Goal: Task Accomplishment & Management: Manage account settings

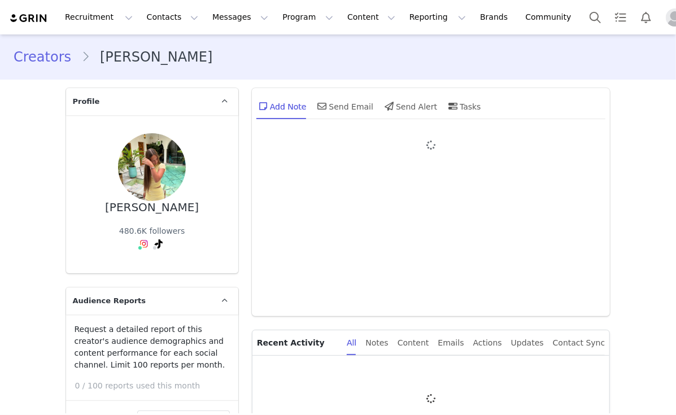
type input "+1 ([GEOGRAPHIC_DATA])"
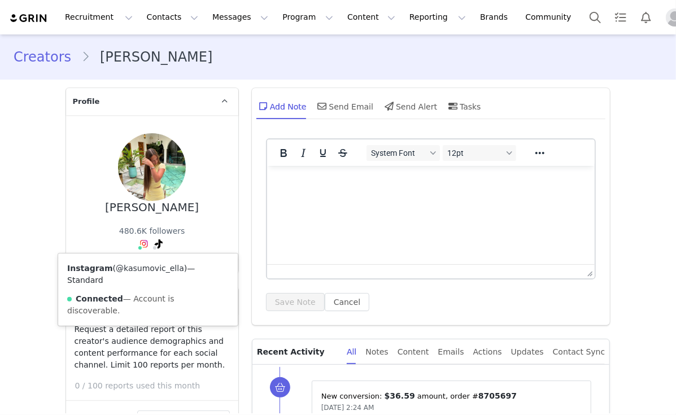
click at [130, 268] on link "@kasumovic_ella" at bounding box center [150, 268] width 68 height 9
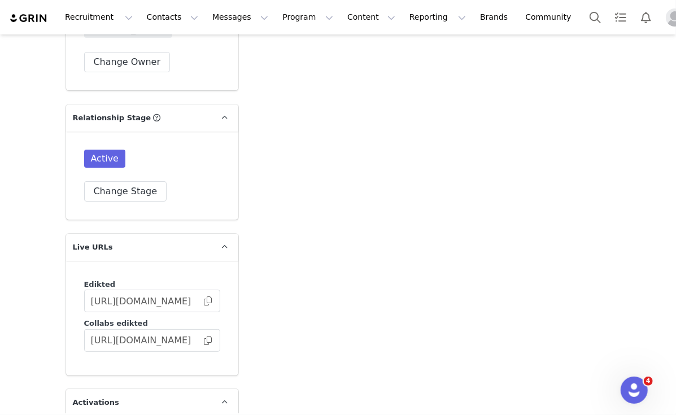
scroll to position [1957, 0]
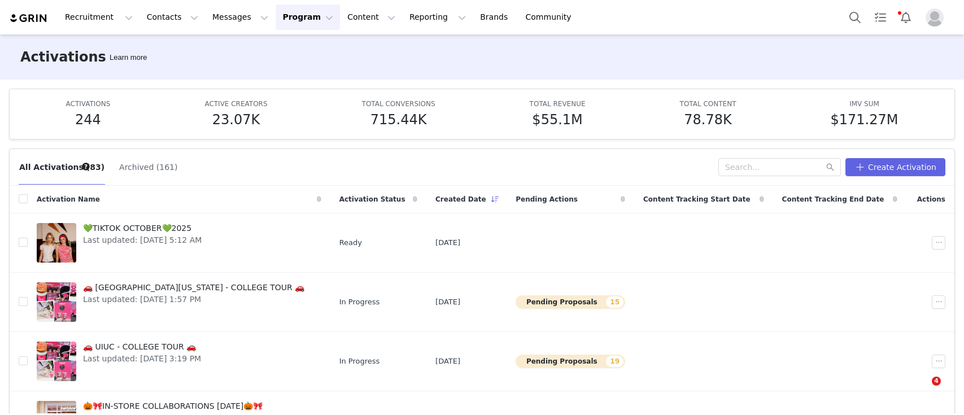
click at [284, 22] on button "Program Program" at bounding box center [308, 17] width 64 height 25
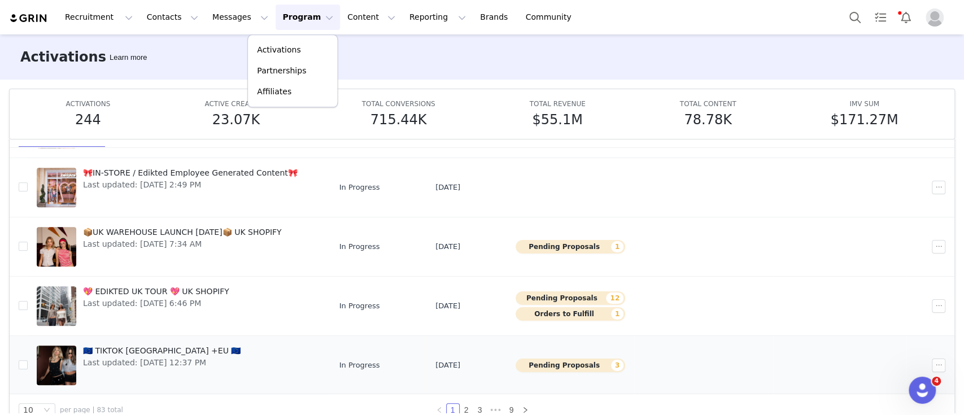
scroll to position [59, 0]
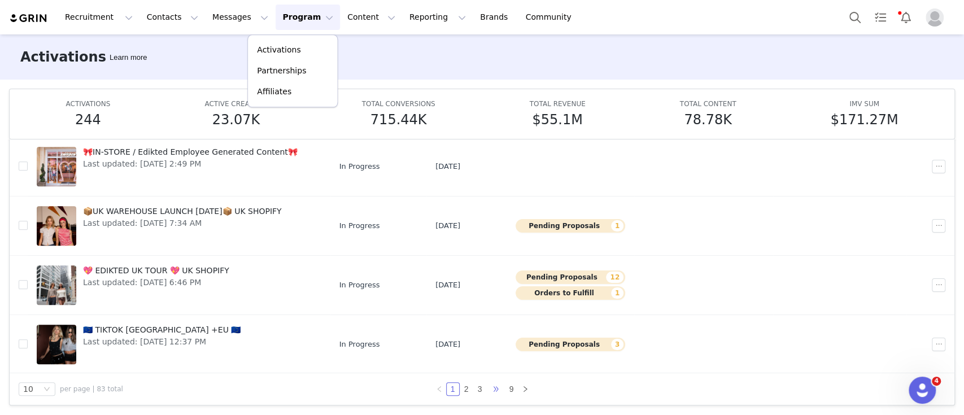
click at [487, 386] on span "•••" at bounding box center [496, 389] width 18 height 14
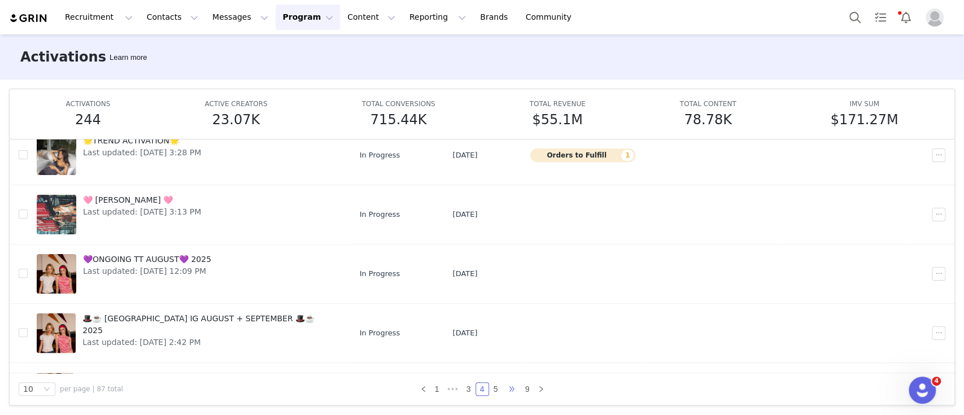
scroll to position [373, 0]
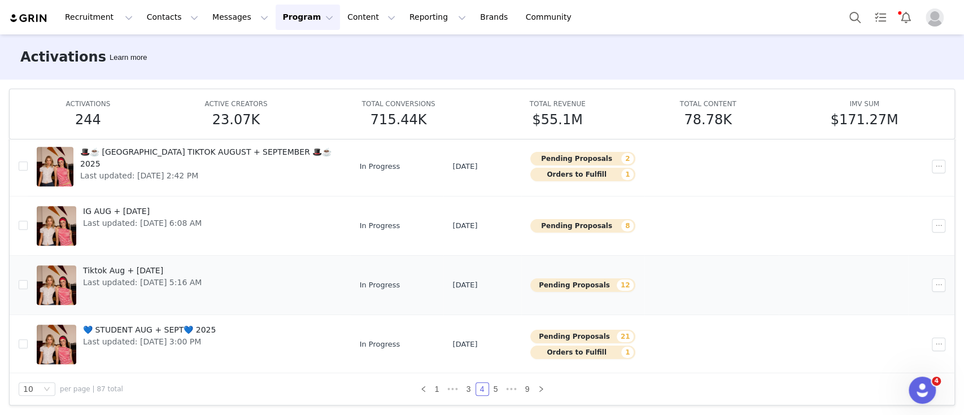
click at [151, 271] on span "Tiktok Aug + Sep 2025" at bounding box center [142, 271] width 119 height 12
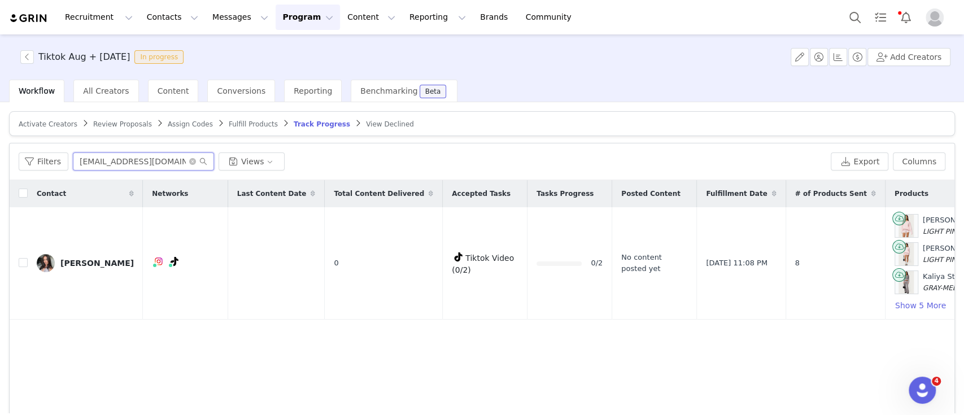
click at [111, 152] on input "audreygentile123@gmail.com" at bounding box center [143, 161] width 141 height 18
drag, startPoint x: 125, startPoint y: 158, endPoint x: 15, endPoint y: 156, distance: 109.6
click at [16, 156] on div "Filters sidn Views Export Columns" at bounding box center [482, 161] width 945 height 37
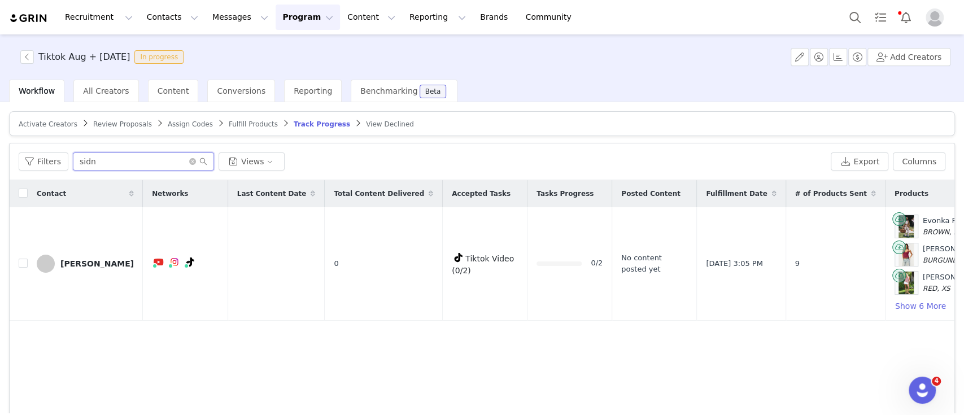
paste input "frydasofy.contact@gmail.com"
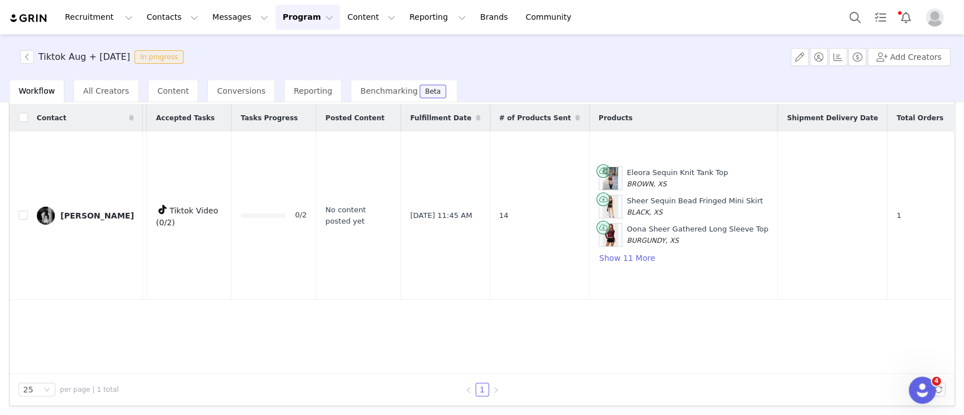
scroll to position [0, 302]
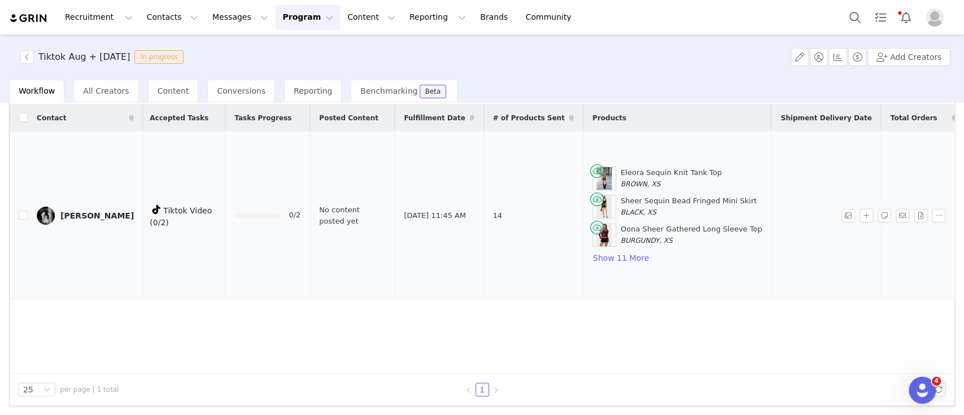
type input "frydasofy.contact@gmail.com"
click at [88, 218] on div "Frida Sofía" at bounding box center [96, 215] width 73 height 9
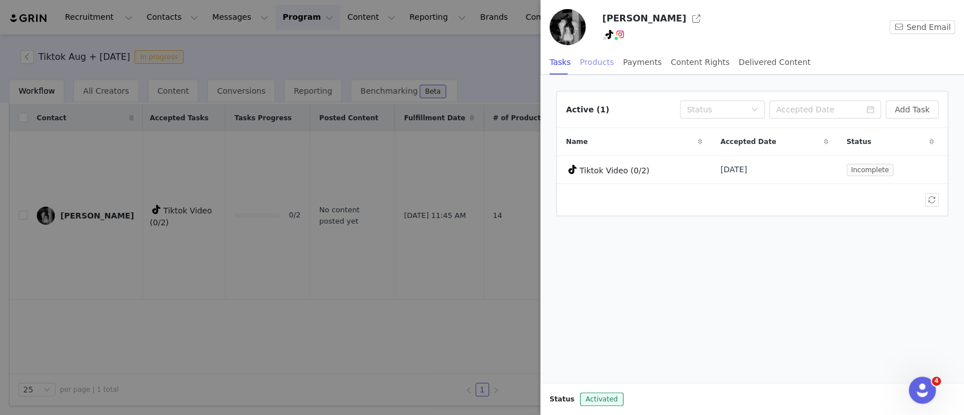
click at [585, 60] on div "Products" at bounding box center [597, 62] width 34 height 25
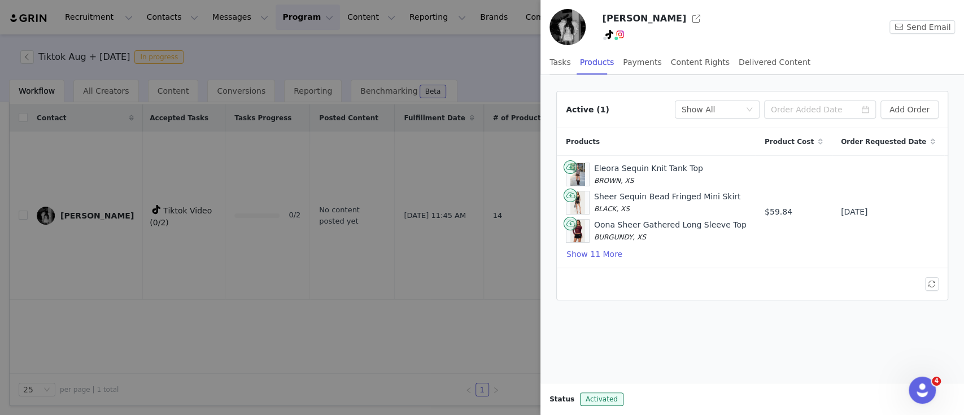
scroll to position [0, 122]
click at [745, 111] on div "Fulfillment Status Show All" at bounding box center [714, 109] width 64 height 17
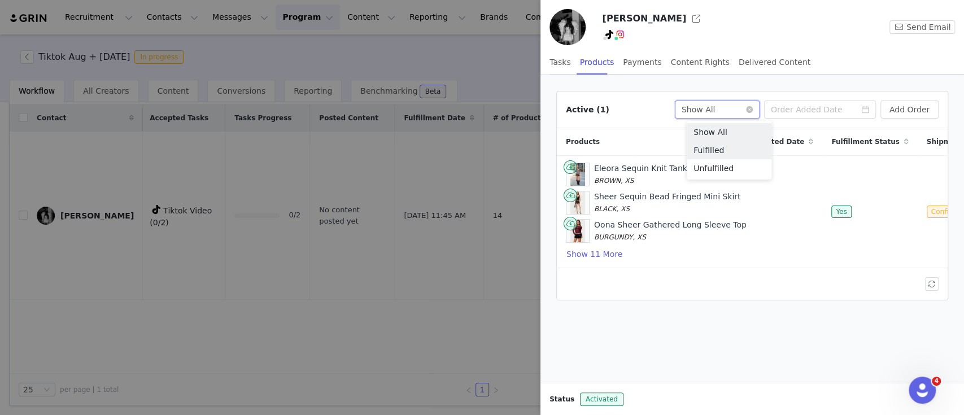
click at [745, 111] on div "Fulfillment Status Show All" at bounding box center [714, 109] width 64 height 17
click at [928, 291] on button "button" at bounding box center [932, 284] width 14 height 14
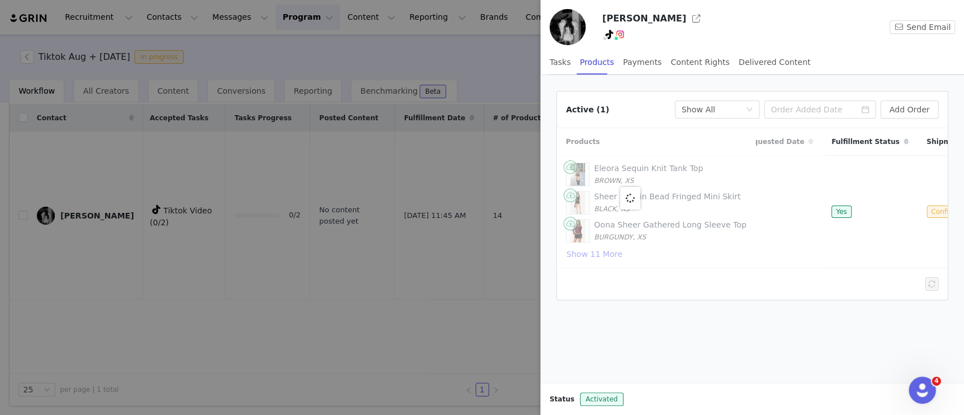
scroll to position [0, 0]
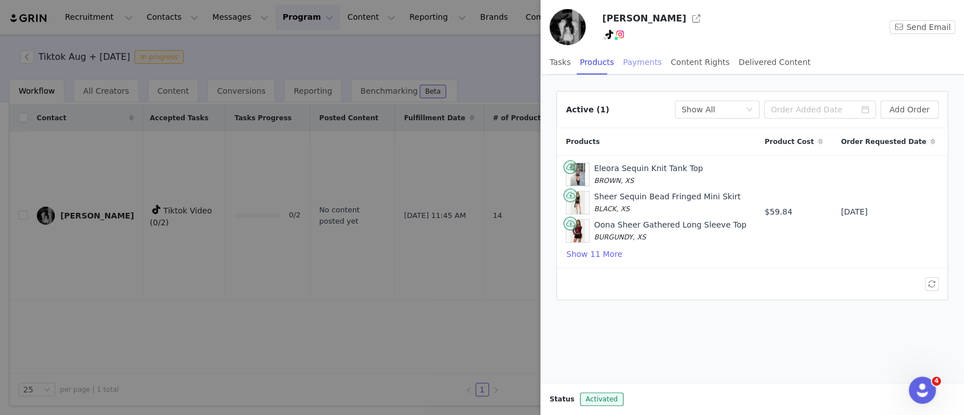
click at [638, 66] on div "Payments" at bounding box center [642, 62] width 39 height 25
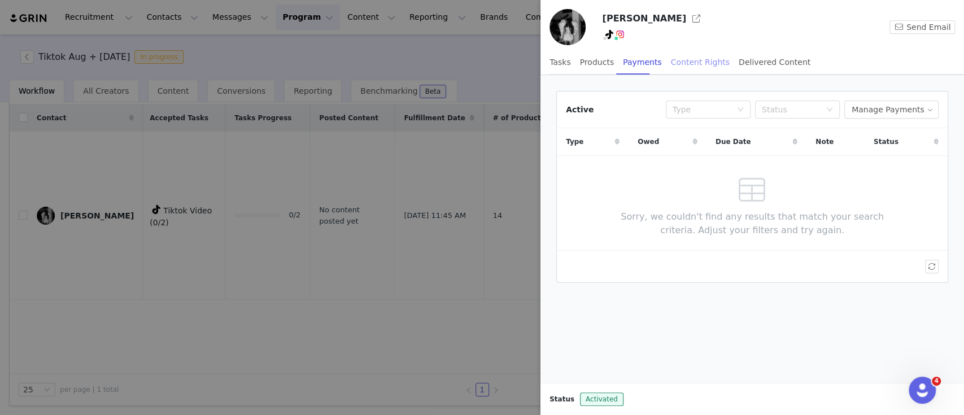
click at [675, 62] on div "Content Rights" at bounding box center [700, 62] width 59 height 25
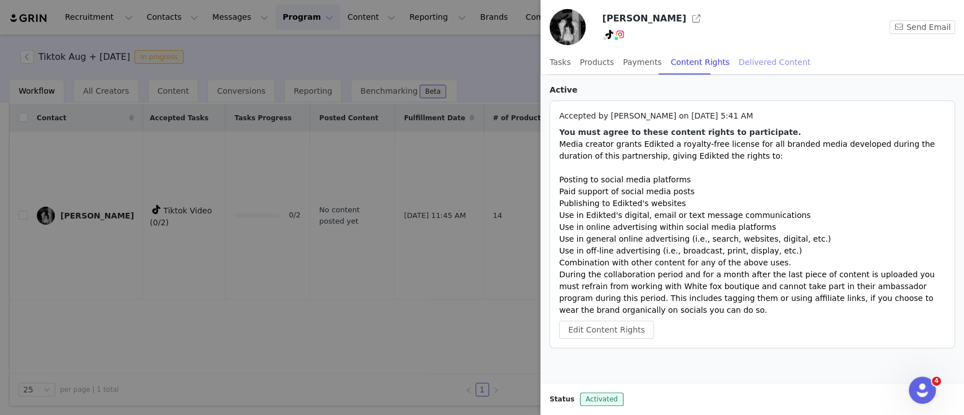
click at [740, 61] on div "Delivered Content" at bounding box center [775, 62] width 72 height 25
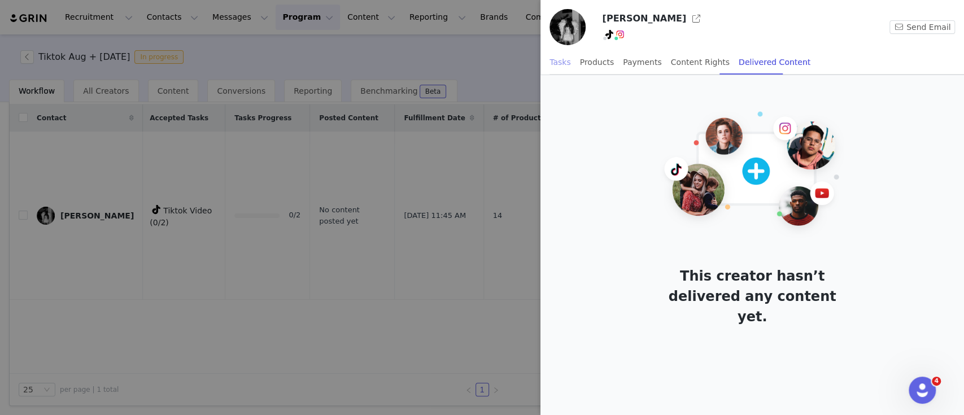
click at [560, 64] on div "Tasks" at bounding box center [559, 62] width 21 height 25
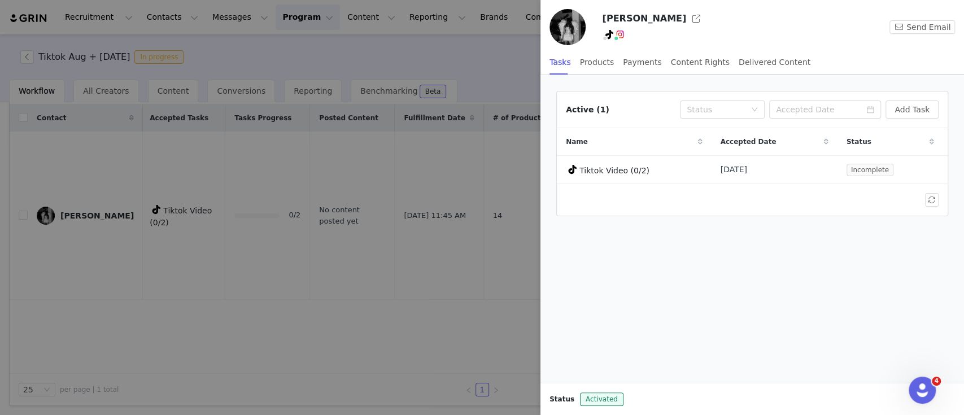
click at [320, 185] on div at bounding box center [482, 207] width 964 height 415
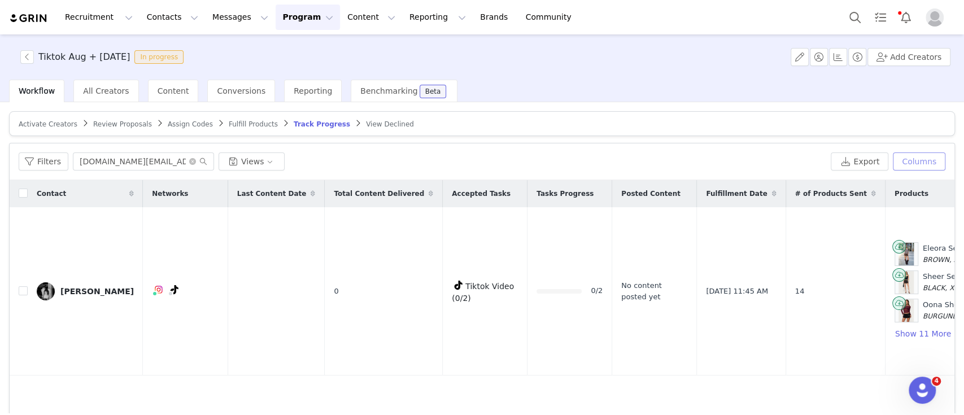
click at [912, 152] on button "Columns" at bounding box center [919, 161] width 53 height 18
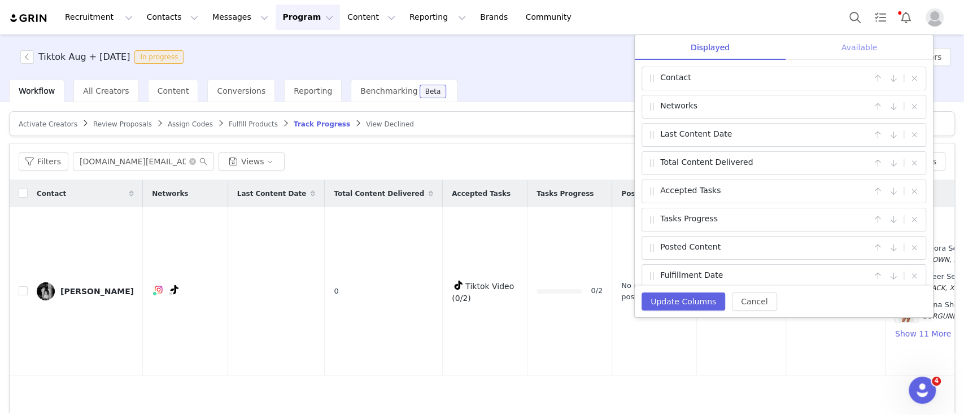
click at [852, 44] on div "Available" at bounding box center [859, 47] width 147 height 25
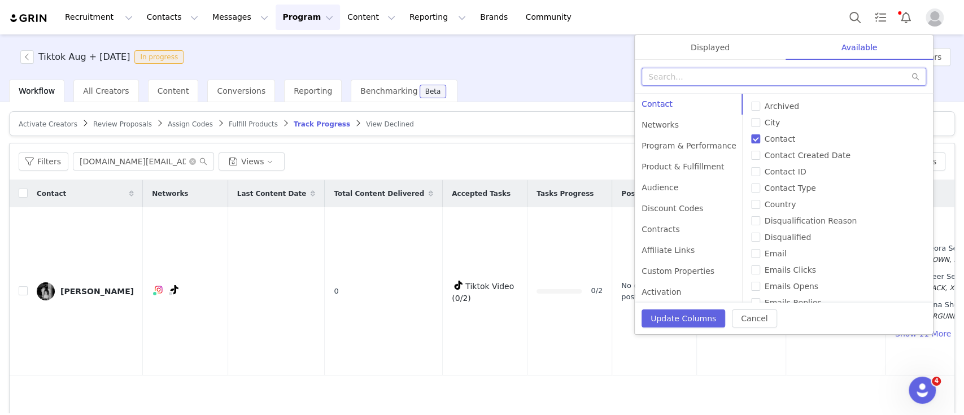
click at [715, 79] on input "text" at bounding box center [784, 77] width 285 height 18
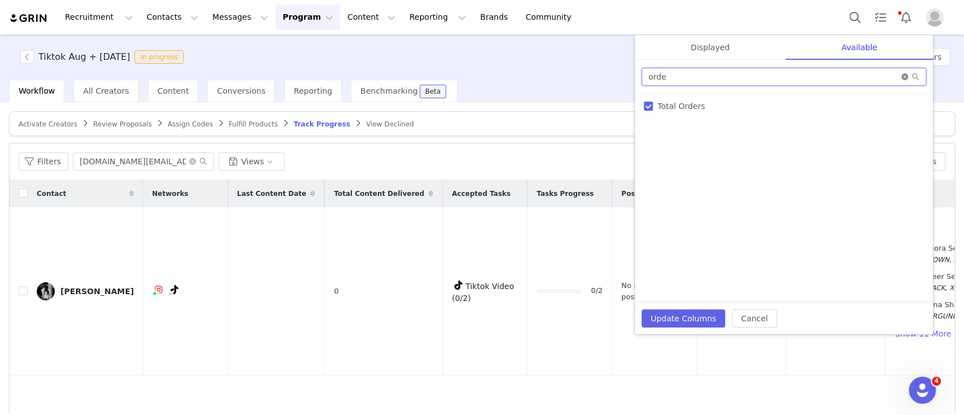
type input "orde"
click at [901, 78] on icon "icon: close-circle" at bounding box center [904, 76] width 7 height 7
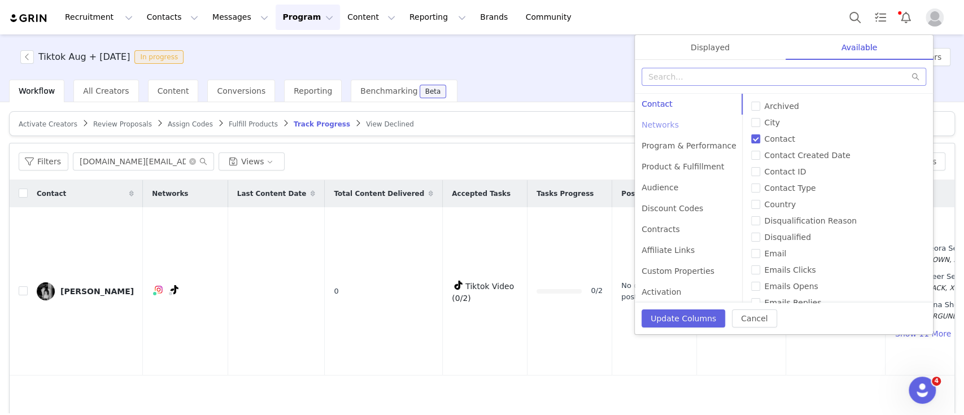
click at [682, 129] on div "Networks" at bounding box center [689, 125] width 108 height 21
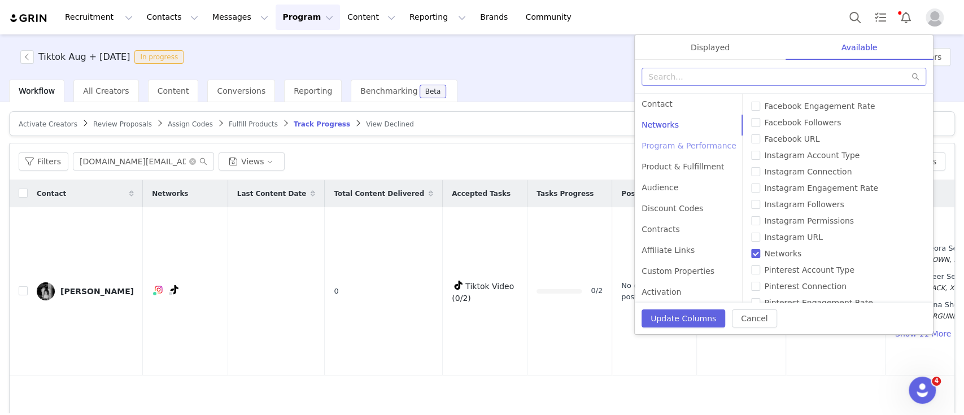
click at [671, 150] on div "Program & Performance" at bounding box center [689, 146] width 108 height 21
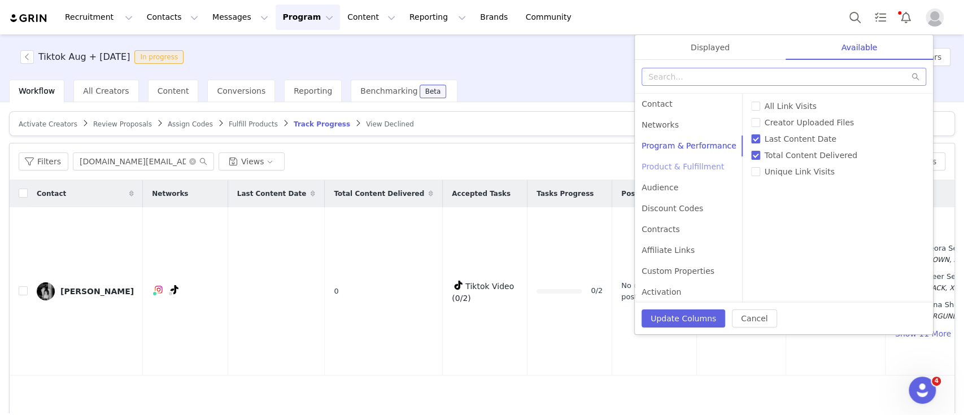
click at [674, 168] on div "Product & Fulfillment" at bounding box center [689, 166] width 108 height 21
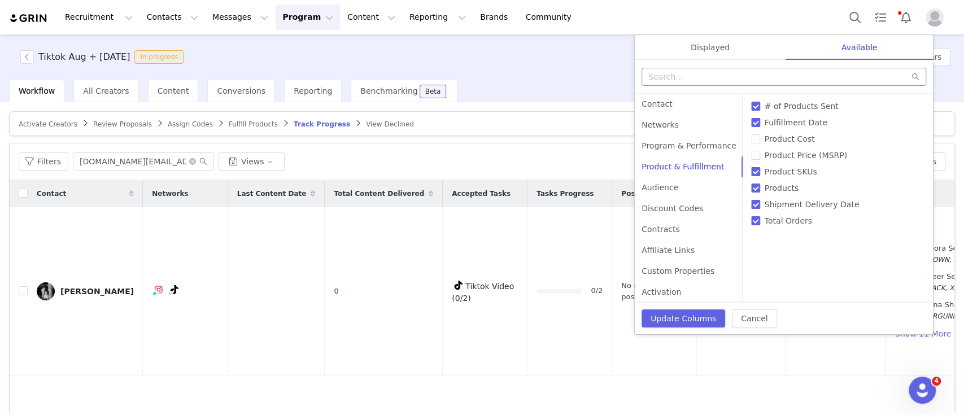
click at [767, 63] on div at bounding box center [784, 77] width 298 height 34
click at [767, 80] on input "text" at bounding box center [784, 77] width 285 height 18
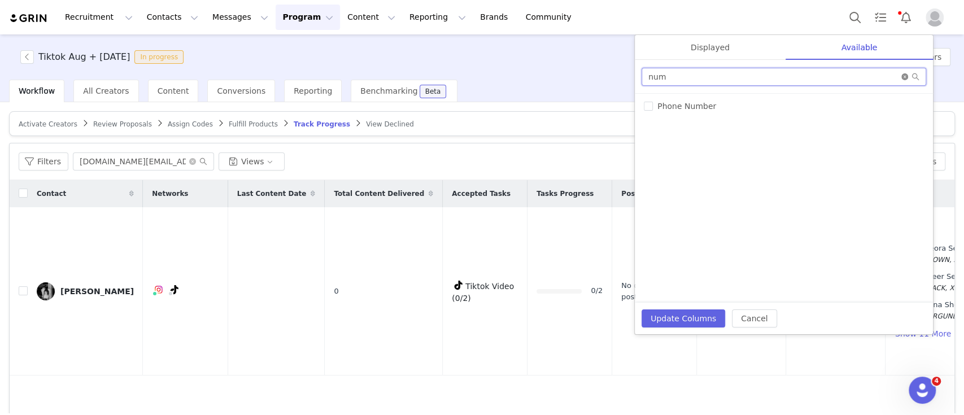
type input "num"
click at [905, 77] on icon "icon: close-circle" at bounding box center [904, 76] width 7 height 7
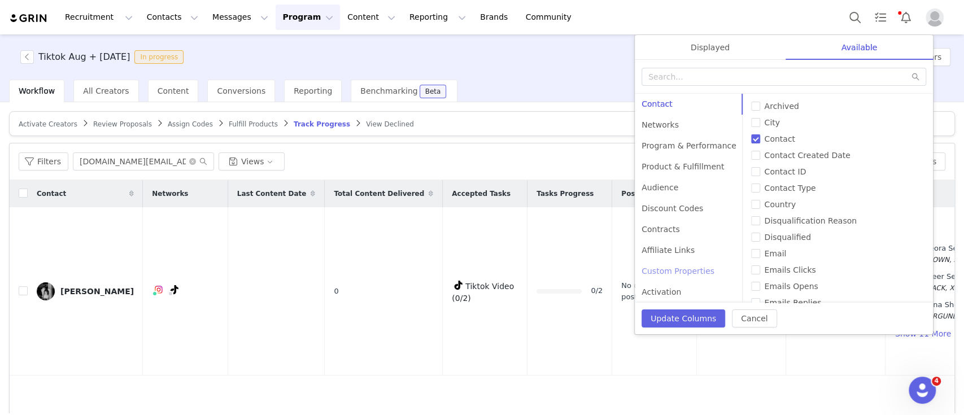
click at [679, 273] on div "Custom Properties" at bounding box center [689, 271] width 108 height 21
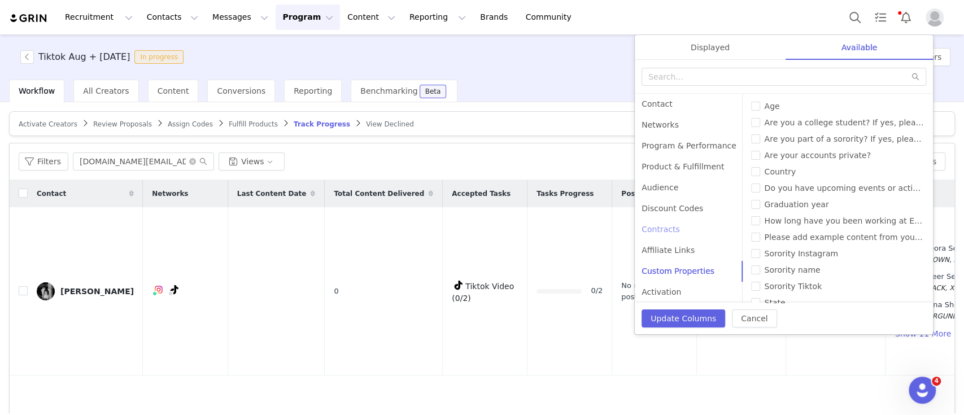
click at [658, 225] on div "Contracts" at bounding box center [689, 229] width 108 height 21
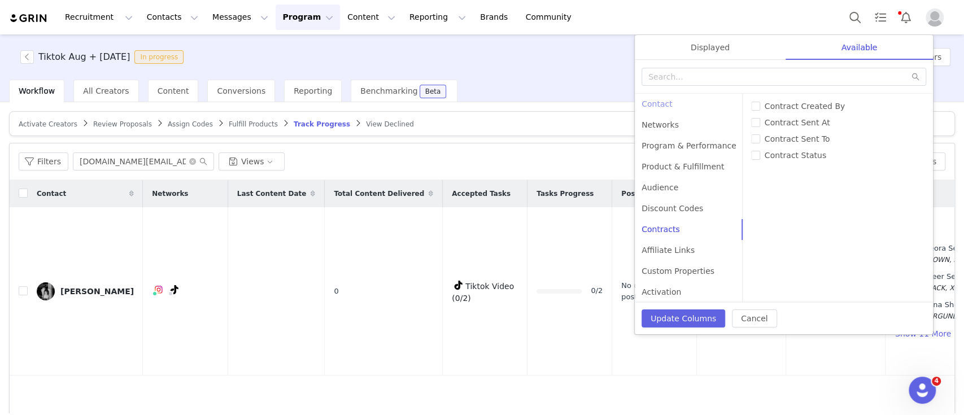
click at [655, 101] on div "Contact" at bounding box center [689, 104] width 108 height 21
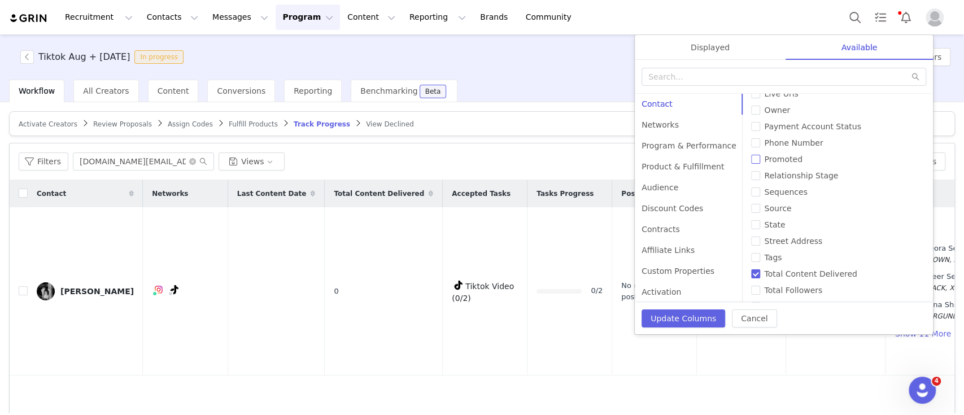
scroll to position [340, 0]
click at [524, 117] on article "Activate Creators Review Proposals Assign Codes Fulfill Products Track Progress…" at bounding box center [482, 123] width 946 height 25
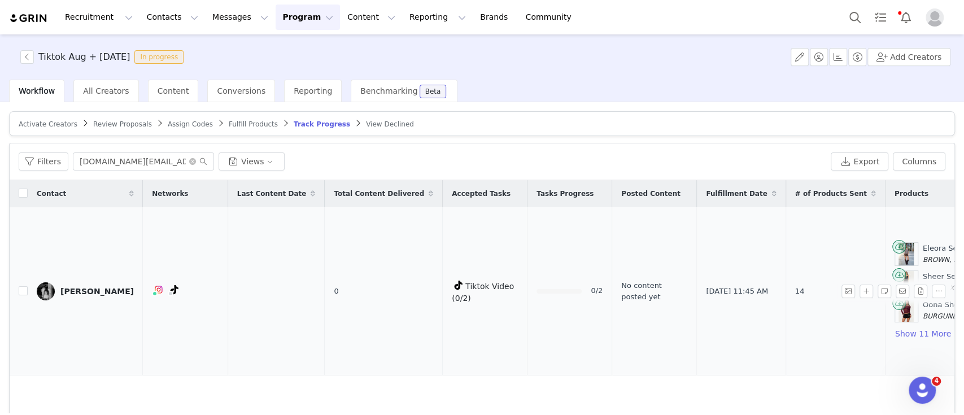
click at [78, 287] on div "Frida Sofía" at bounding box center [96, 291] width 73 height 9
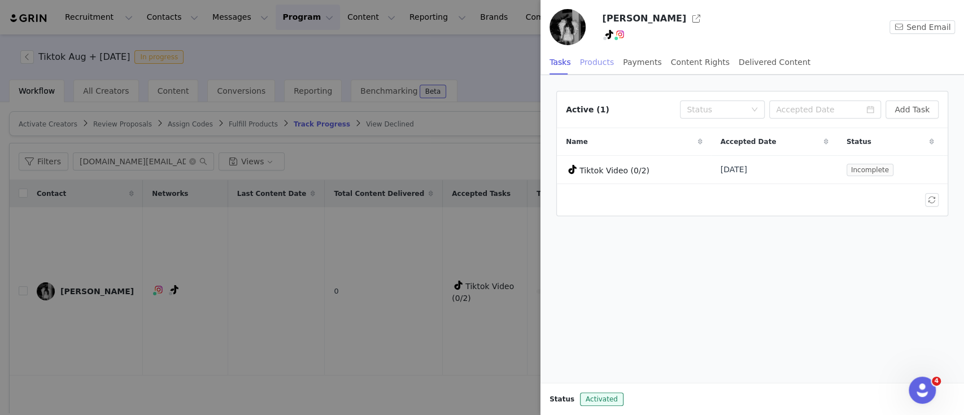
click at [580, 61] on div "Products" at bounding box center [597, 62] width 34 height 25
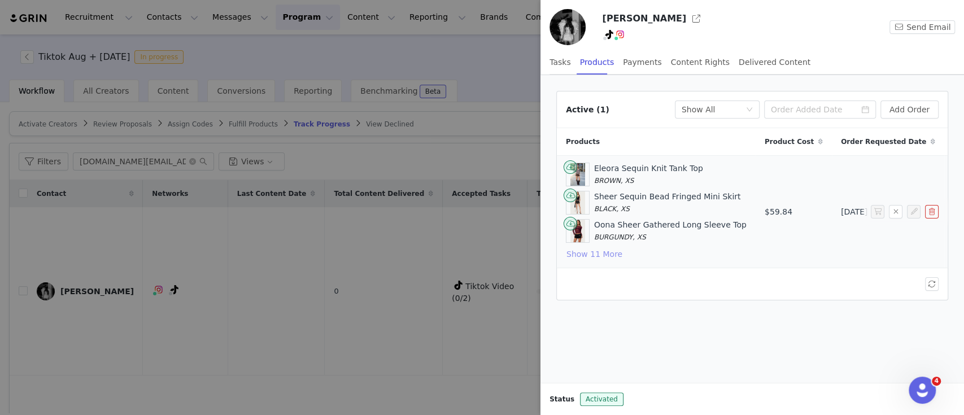
click at [608, 252] on button "Show 11 More" at bounding box center [594, 254] width 57 height 14
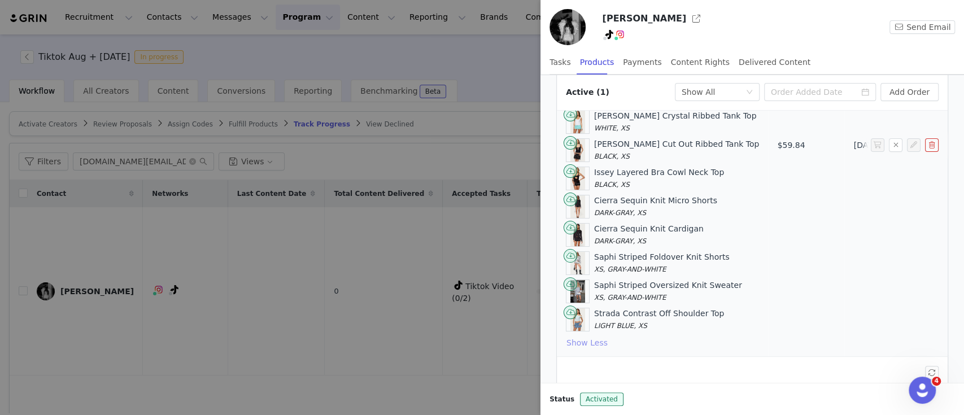
scroll to position [0, 0]
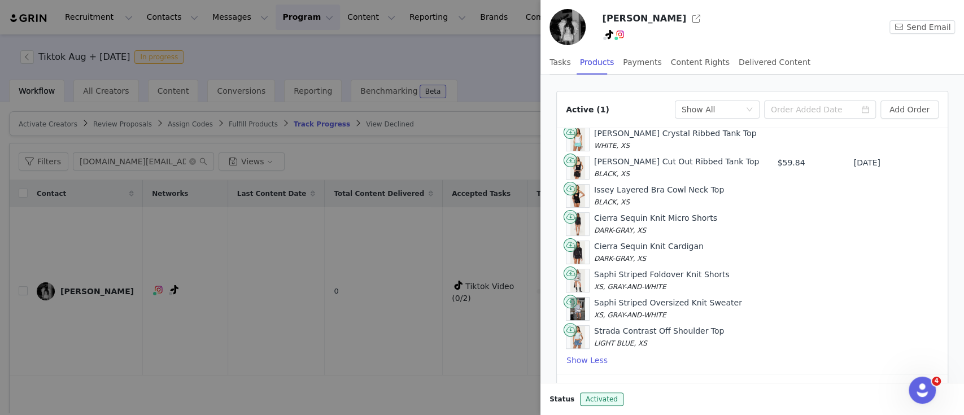
drag, startPoint x: 482, startPoint y: 81, endPoint x: 392, endPoint y: 14, distance: 111.7
click at [482, 81] on div at bounding box center [482, 207] width 964 height 415
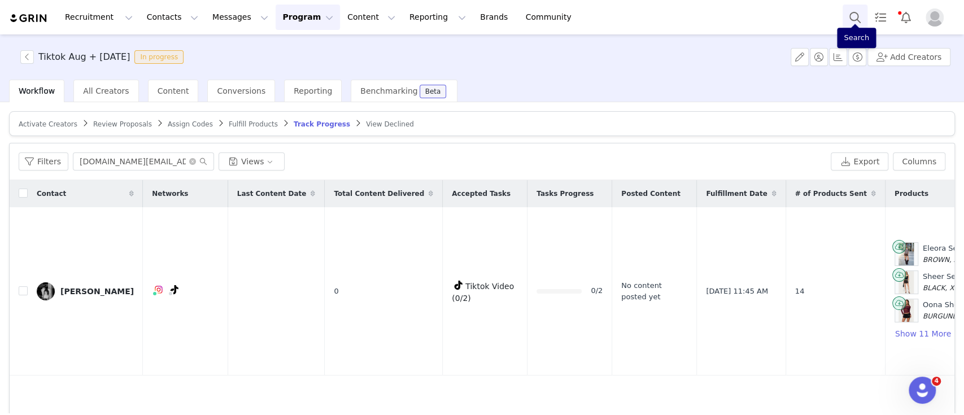
click at [854, 15] on button "Search" at bounding box center [855, 17] width 25 height 25
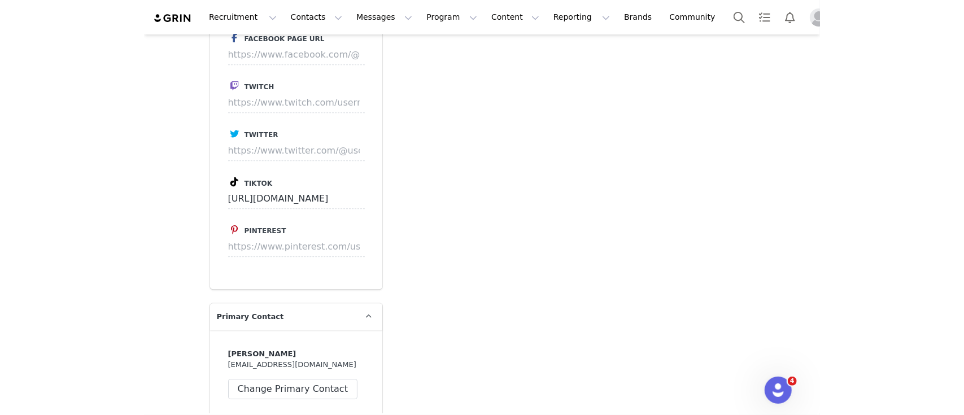
scroll to position [1129, 0]
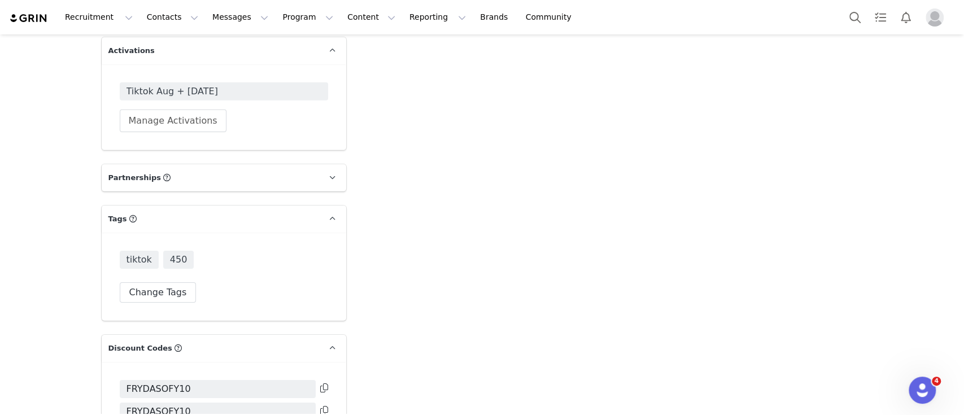
scroll to position [2334, 0]
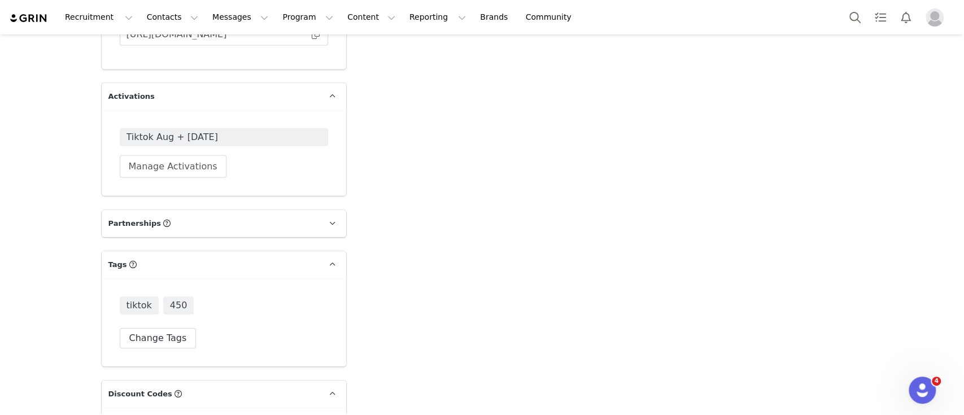
click at [214, 112] on div "Tiktok Aug + Sep 2025 Manage Activations" at bounding box center [224, 153] width 245 height 86
click at [233, 130] on span "Tiktok Aug + Sep 2025" at bounding box center [224, 137] width 195 height 14
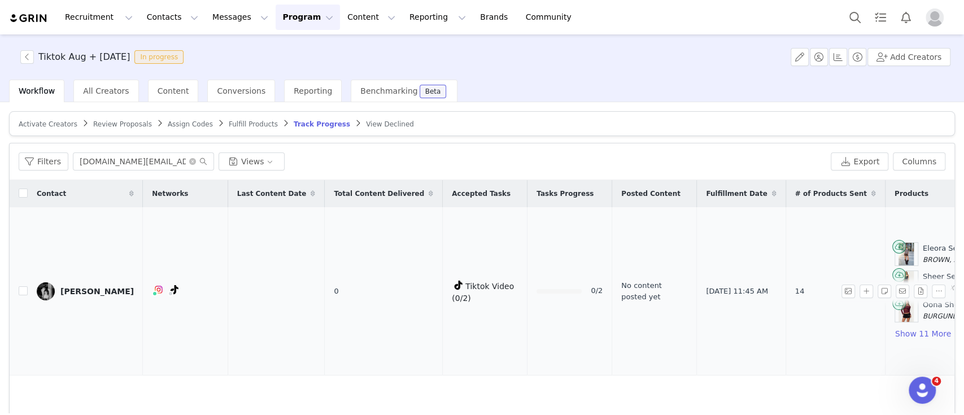
drag, startPoint x: 94, startPoint y: 294, endPoint x: 117, endPoint y: 296, distance: 23.3
click at [94, 294] on div "Frida Sofía" at bounding box center [96, 291] width 73 height 9
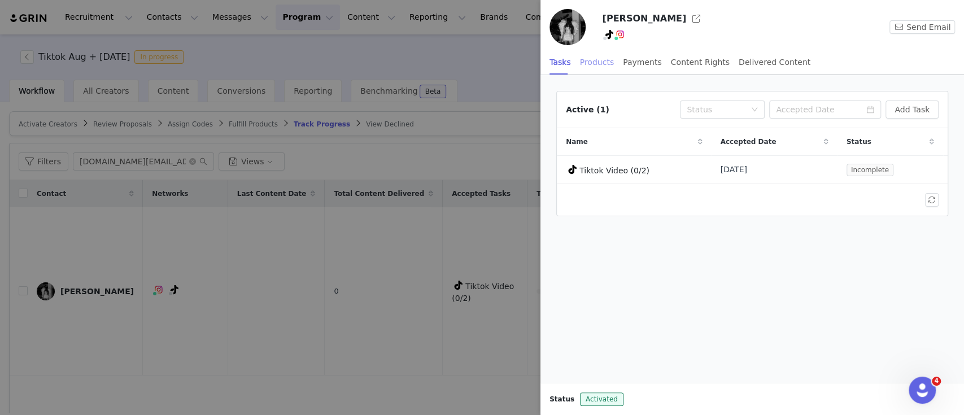
drag, startPoint x: 597, startPoint y: 62, endPoint x: 587, endPoint y: 46, distance: 19.3
click at [596, 61] on div "Products" at bounding box center [597, 62] width 34 height 25
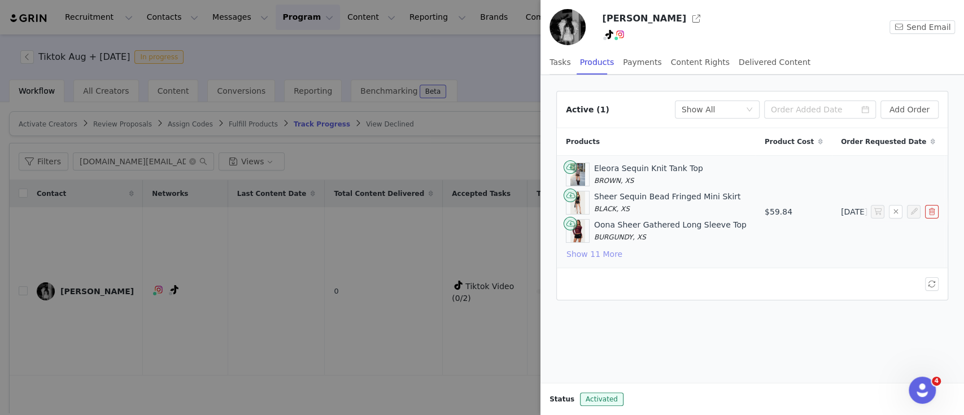
click at [607, 257] on button "Show 11 More" at bounding box center [594, 254] width 57 height 14
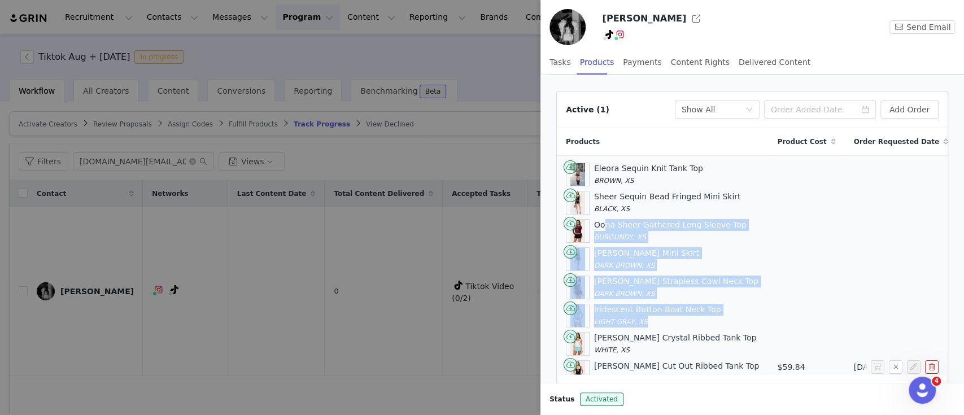
drag, startPoint x: 600, startPoint y: 225, endPoint x: 658, endPoint y: 324, distance: 114.5
click at [658, 324] on div "Eleora Sequin Knit Tank Top BROWN, XS Sheer Sequin Bead Fringed Mini Skirt BLAC…" at bounding box center [662, 367] width 193 height 409
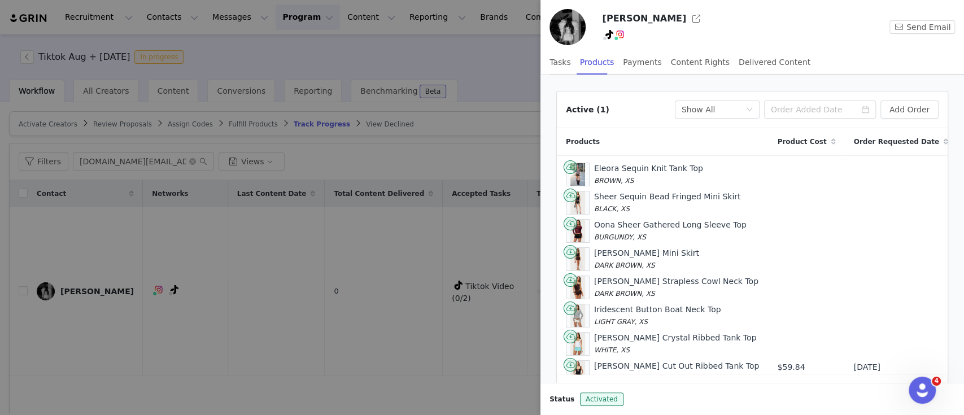
click at [374, 79] on div at bounding box center [482, 207] width 964 height 415
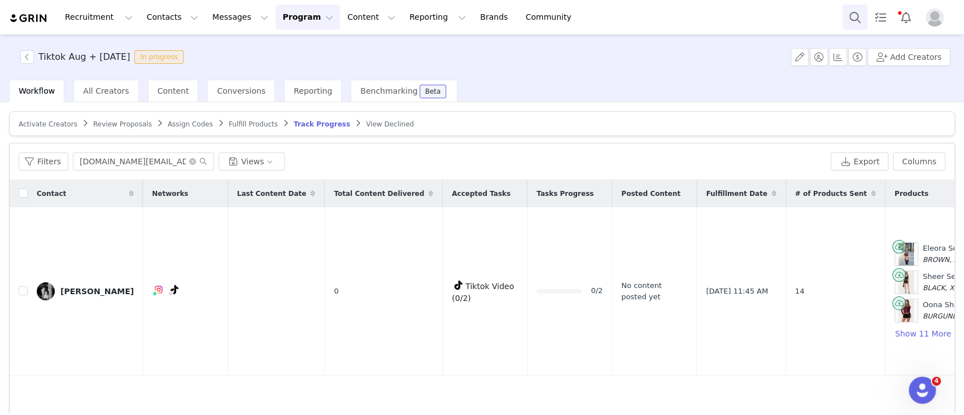
click at [860, 15] on button "Search" at bounding box center [855, 17] width 25 height 25
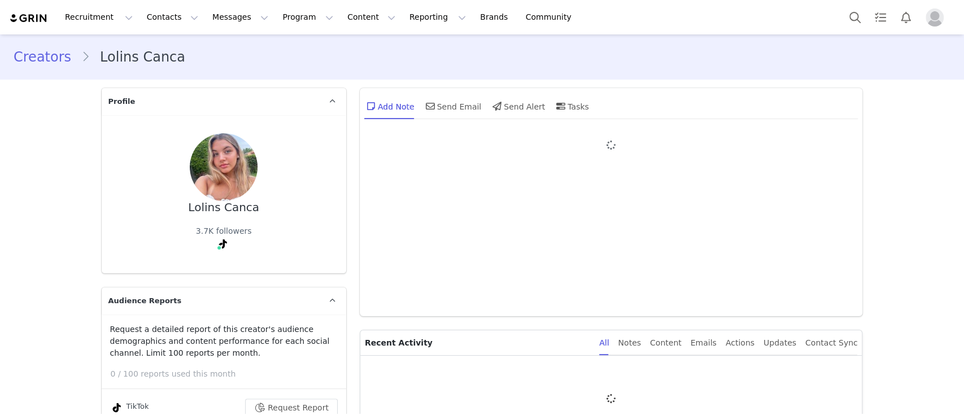
type input "+1 ([GEOGRAPHIC_DATA])"
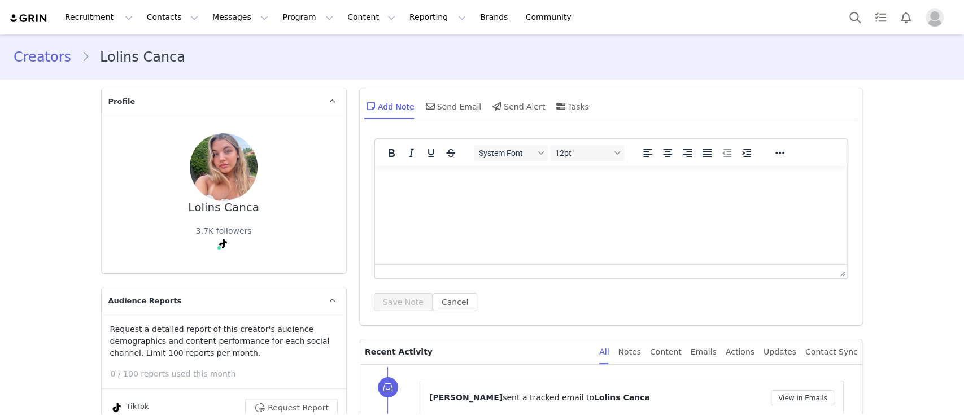
drag, startPoint x: 669, startPoint y: 351, endPoint x: 646, endPoint y: 338, distance: 26.5
click at [669, 351] on div "Content" at bounding box center [666, 351] width 32 height 25
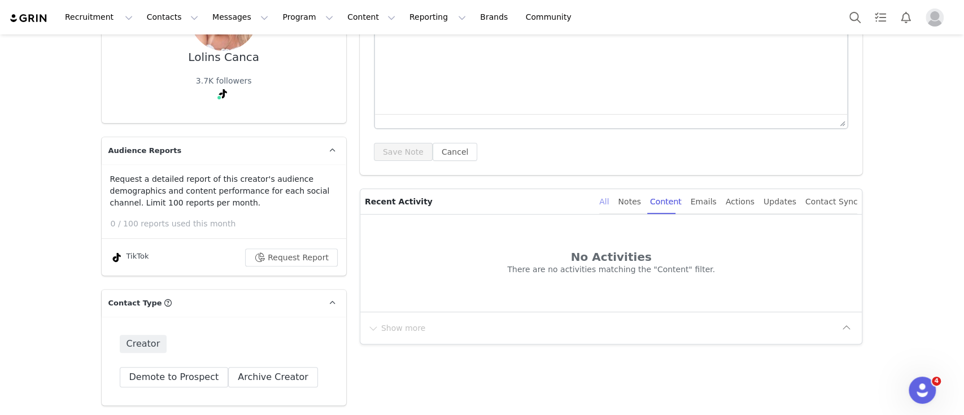
click at [609, 200] on div "All" at bounding box center [604, 201] width 10 height 25
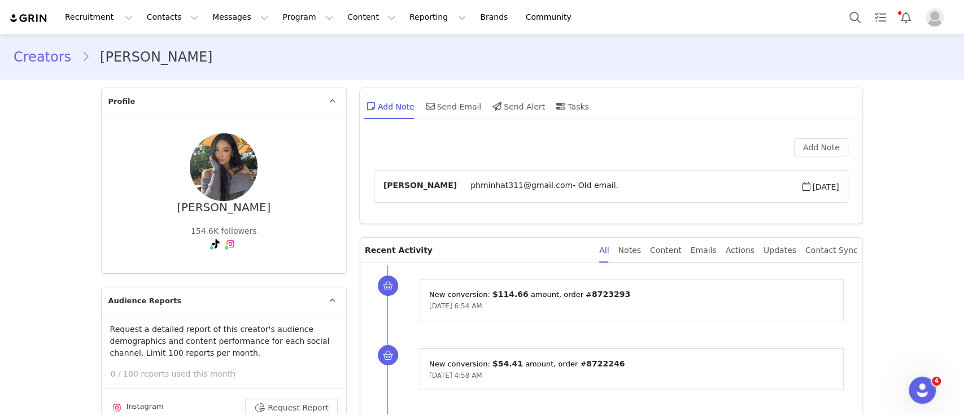
scroll to position [1129, 0]
